Goal: Task Accomplishment & Management: Manage account settings

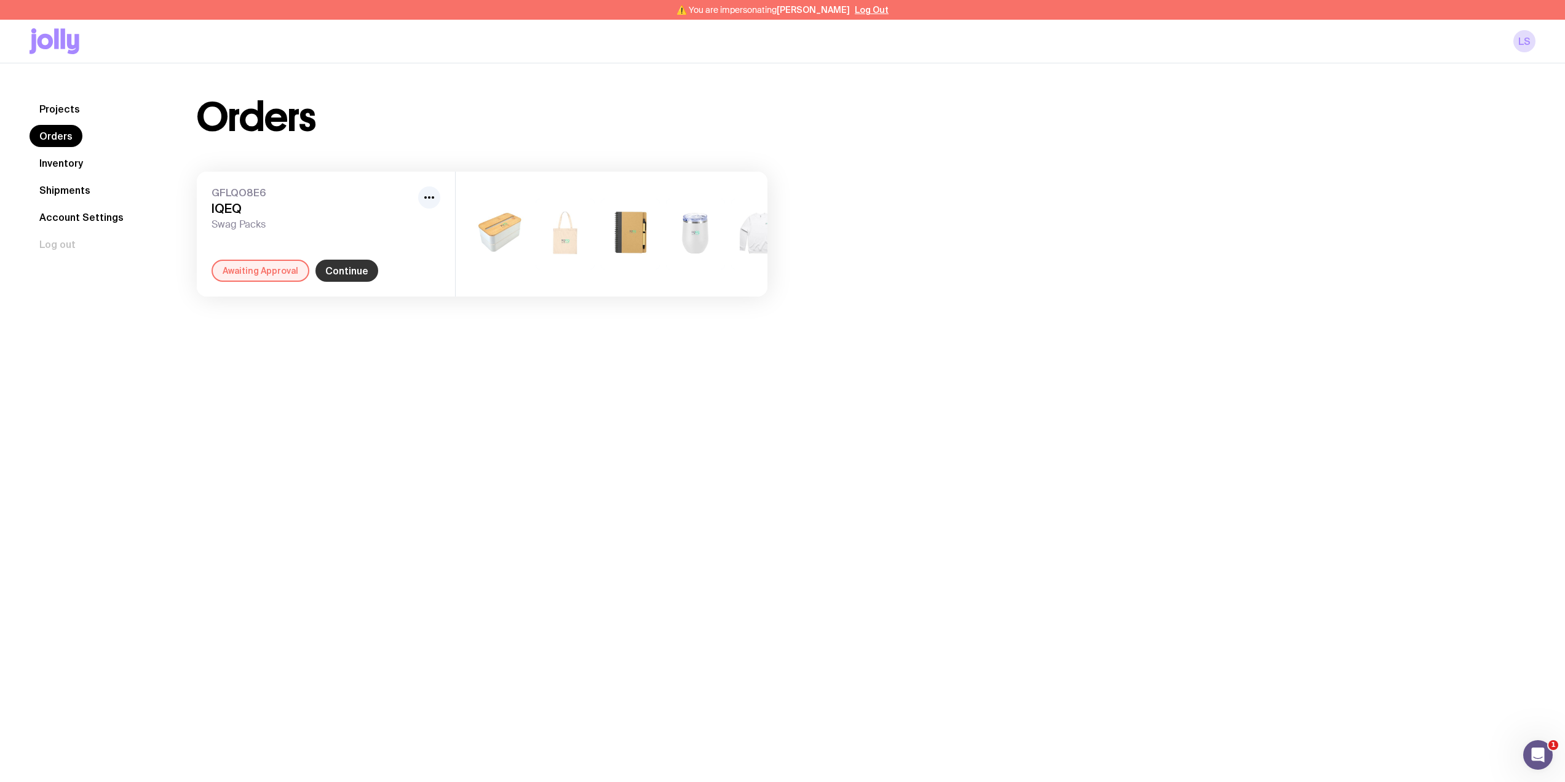
click at [349, 282] on link "Continue" at bounding box center [346, 270] width 63 height 22
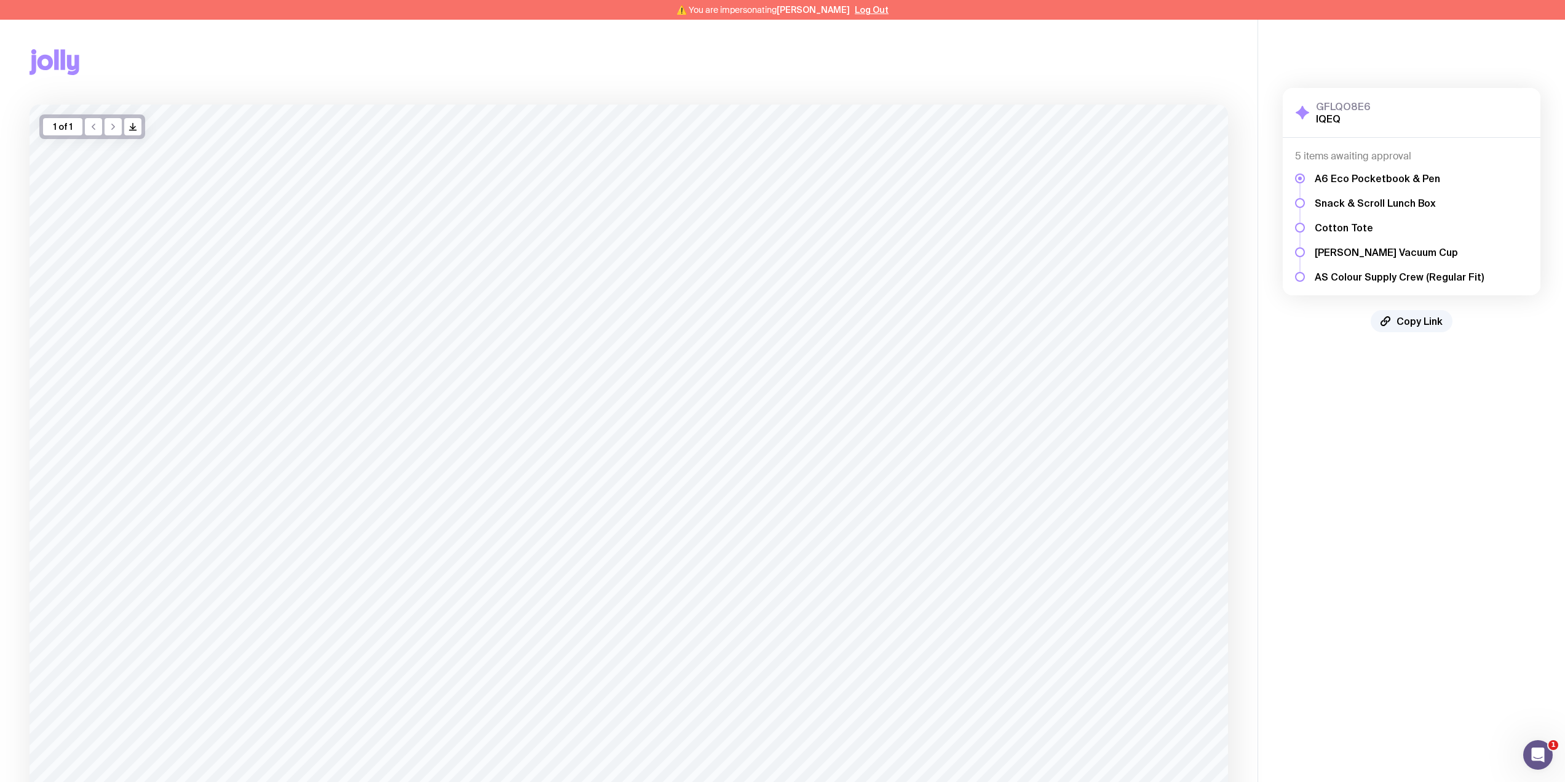
click at [294, 55] on div "Copy Link" at bounding box center [629, 62] width 1198 height 85
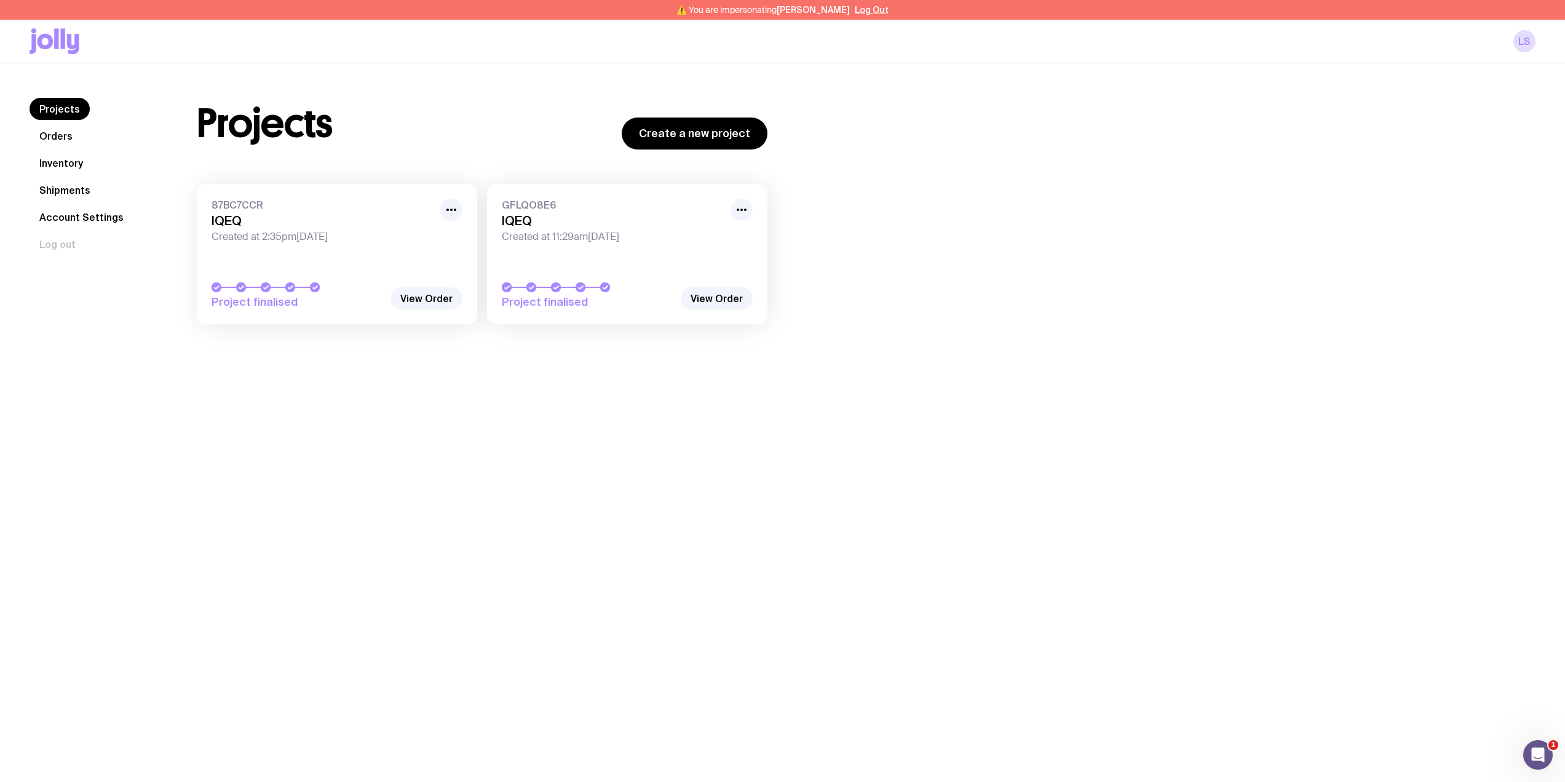
click at [62, 135] on link "Orders" at bounding box center [56, 136] width 53 height 22
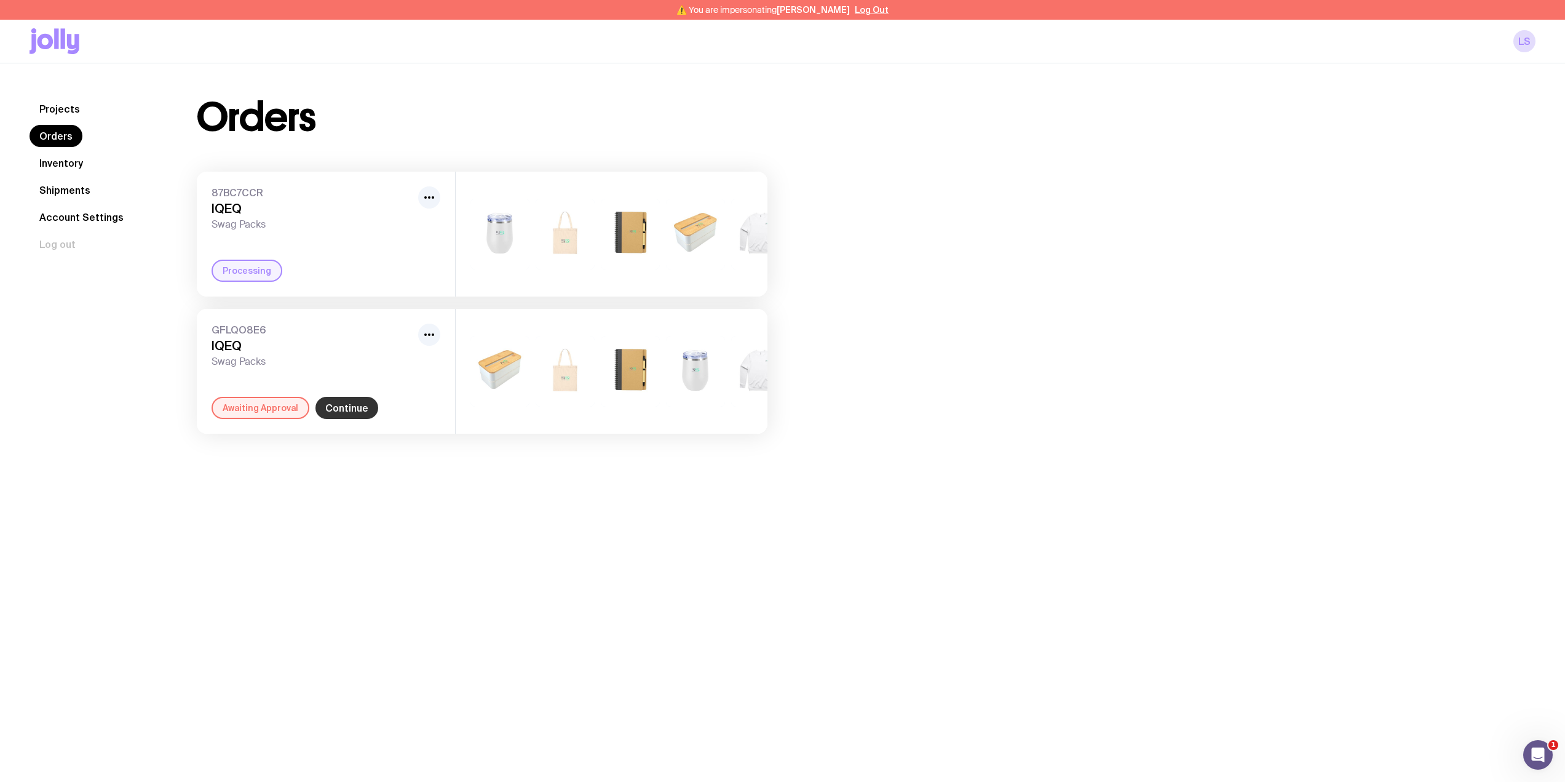
click at [333, 419] on link "Continue" at bounding box center [346, 408] width 63 height 22
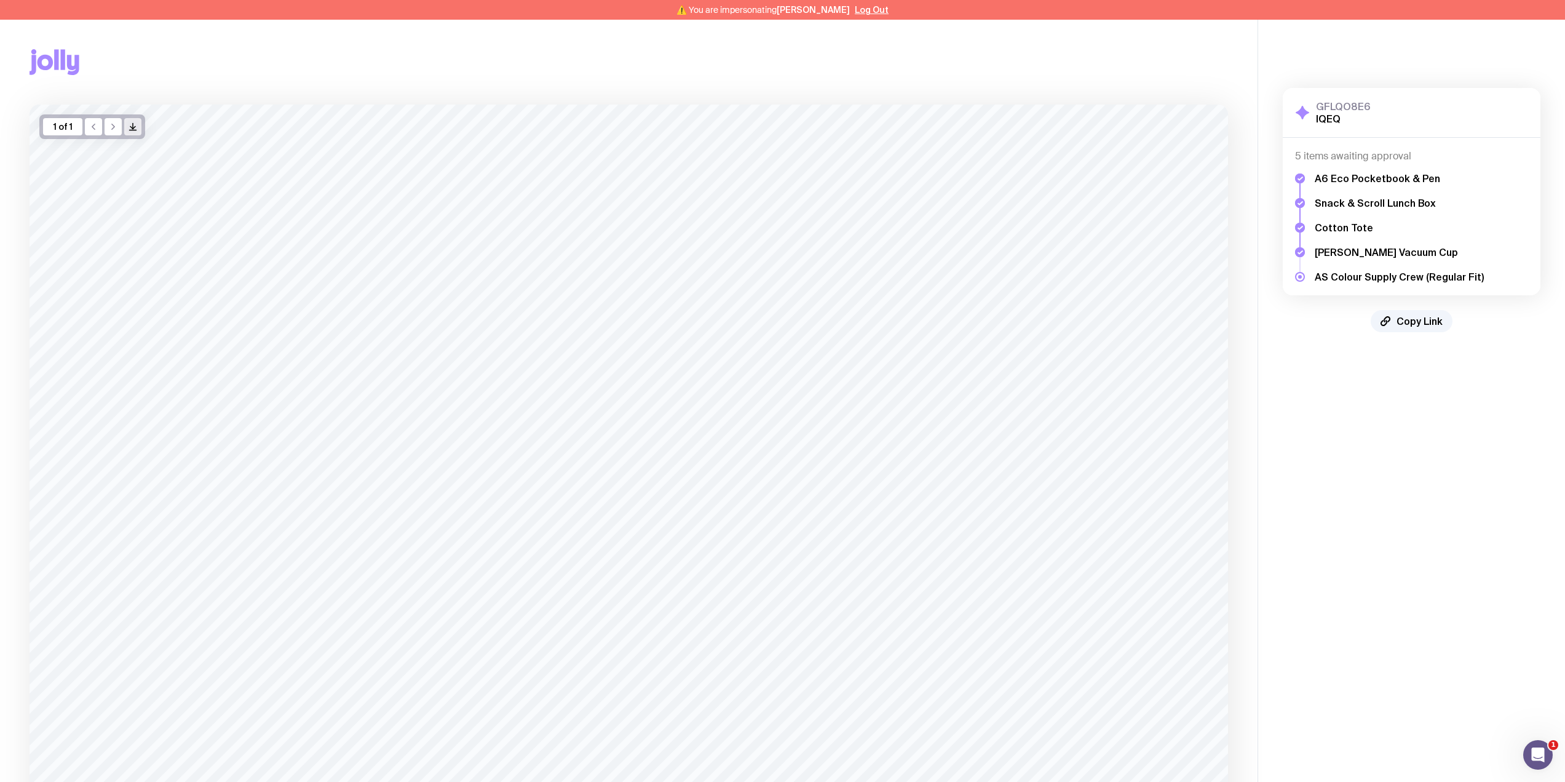
click at [132, 129] on icon "/> />" at bounding box center [133, 127] width 10 height 10
click at [877, 70] on div "Copy Link" at bounding box center [629, 62] width 1198 height 85
